Goal: Find specific page/section: Find specific page/section

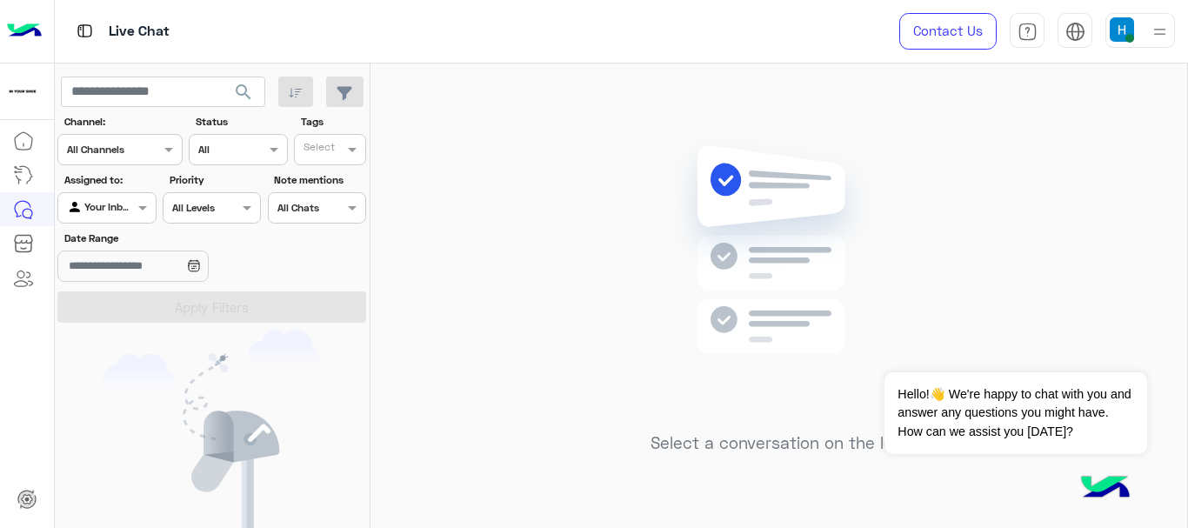
click at [1117, 37] on img at bounding box center [1122, 29] width 24 height 24
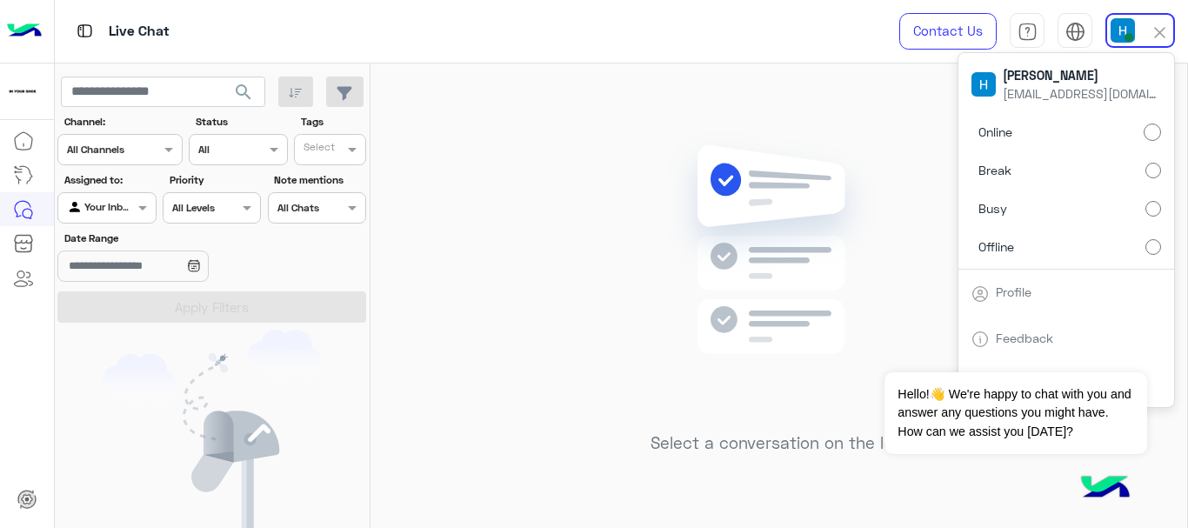
click at [637, 207] on div "Select a conversation on the left" at bounding box center [778, 298] width 817 height 471
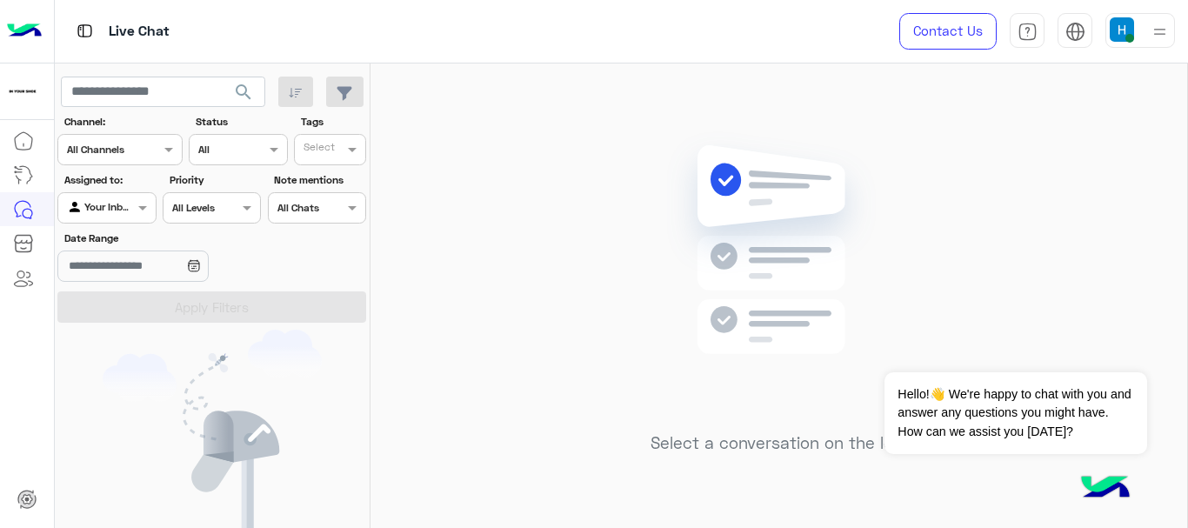
click at [131, 217] on div "Your Inbox" at bounding box center [100, 207] width 66 height 17
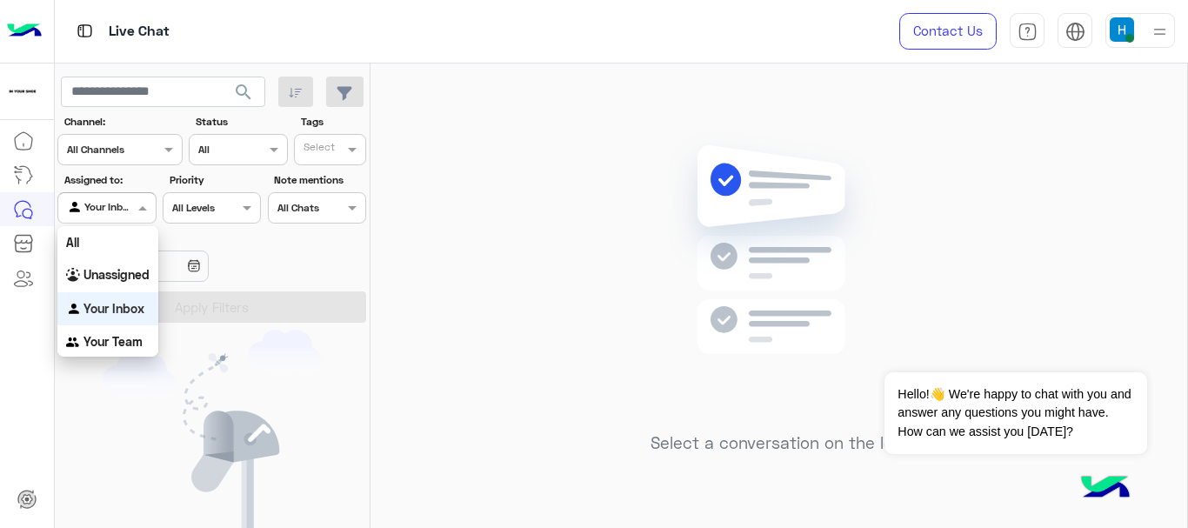
click at [113, 317] on div "Your Inbox" at bounding box center [107, 309] width 101 height 34
